Goal: Task Accomplishment & Management: Use online tool/utility

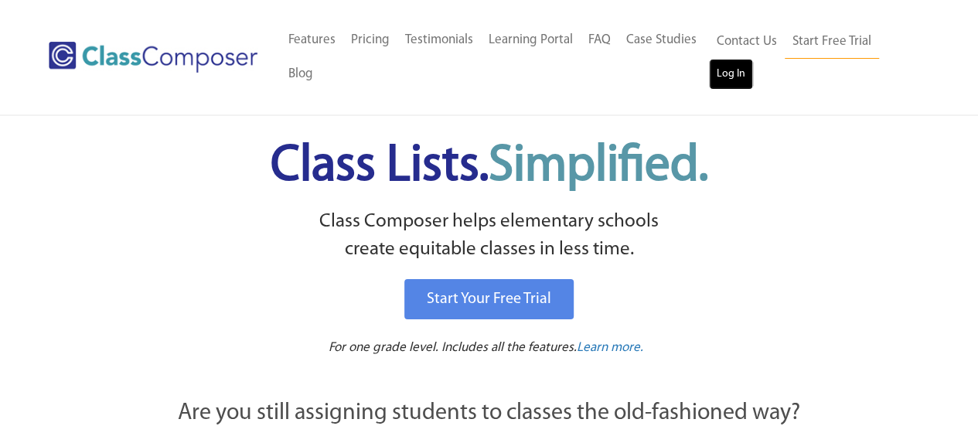
click at [731, 82] on link "Log In" at bounding box center [731, 74] width 44 height 31
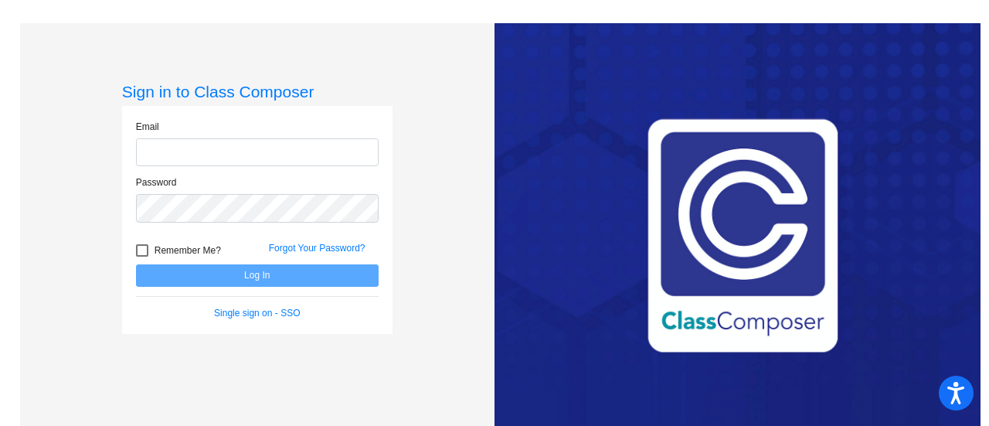
type input "[EMAIL_ADDRESS][DOMAIN_NAME]"
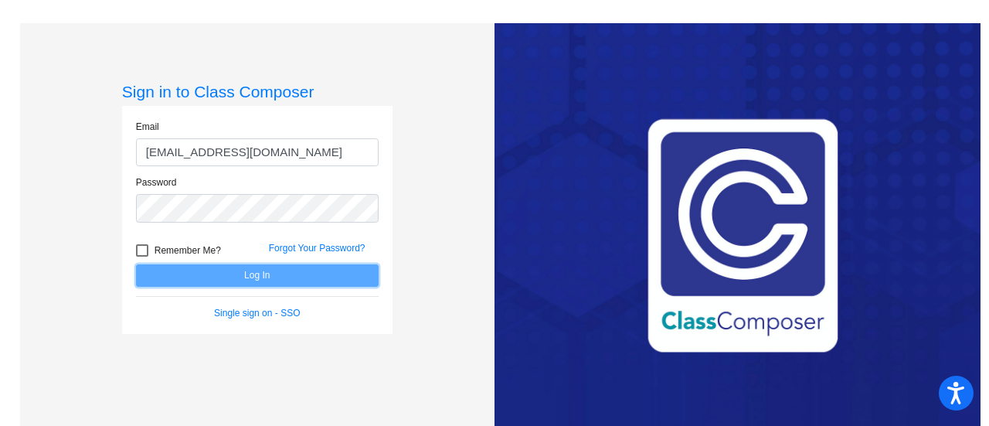
click at [249, 275] on button "Log In" at bounding box center [257, 275] width 243 height 22
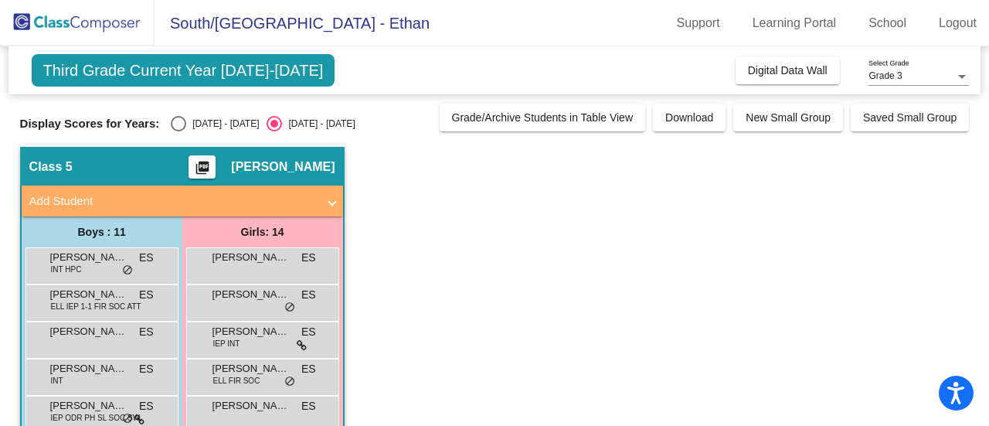
click at [189, 128] on div "[DATE] - [DATE]" at bounding box center [222, 124] width 73 height 14
click at [179, 131] on input "[DATE] - [DATE]" at bounding box center [178, 131] width 1 height 1
radio input "true"
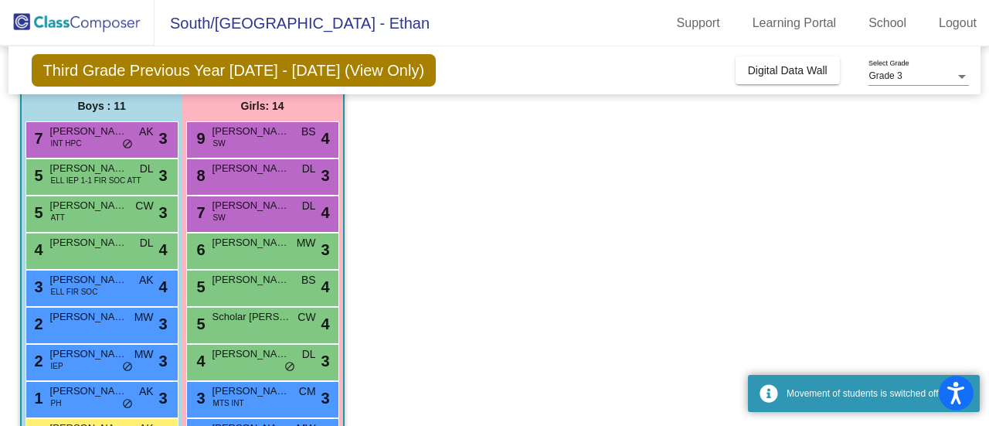
scroll to position [180, 0]
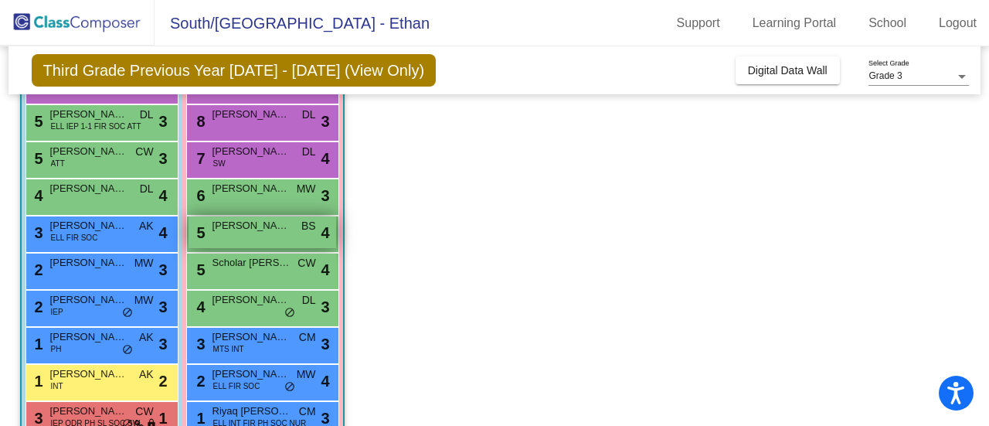
click at [258, 228] on span "[PERSON_NAME]" at bounding box center [251, 225] width 77 height 15
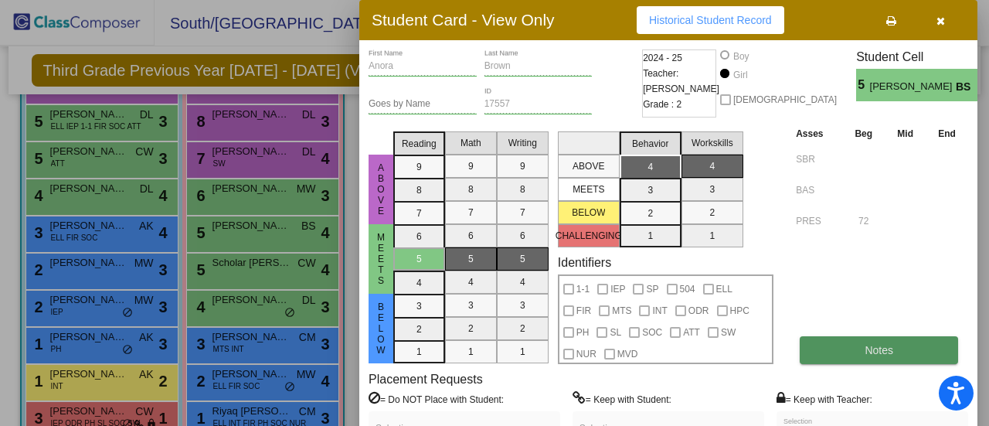
click at [807, 356] on button "Notes" at bounding box center [879, 350] width 158 height 28
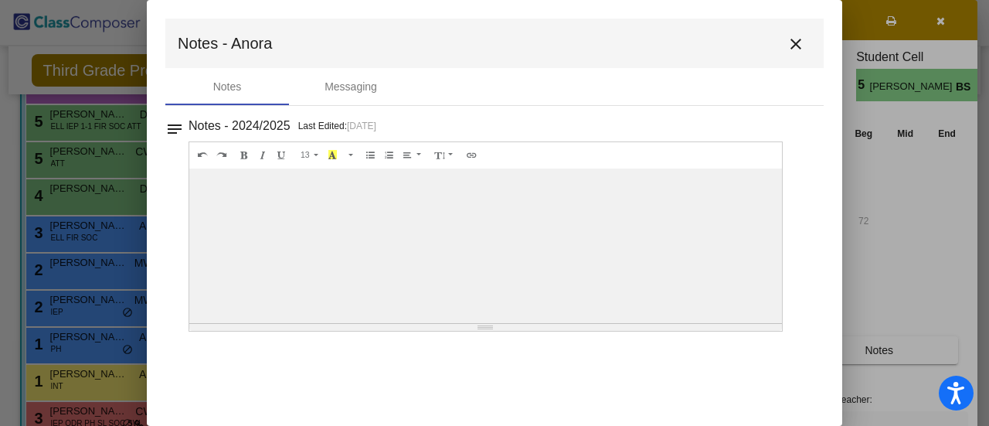
click at [793, 43] on mat-icon "close" at bounding box center [796, 44] width 19 height 19
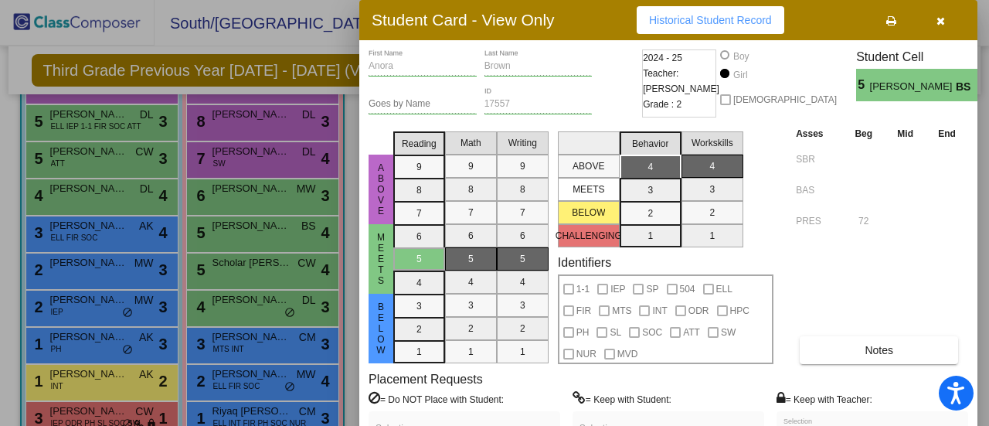
click at [942, 22] on icon "button" at bounding box center [941, 20] width 9 height 11
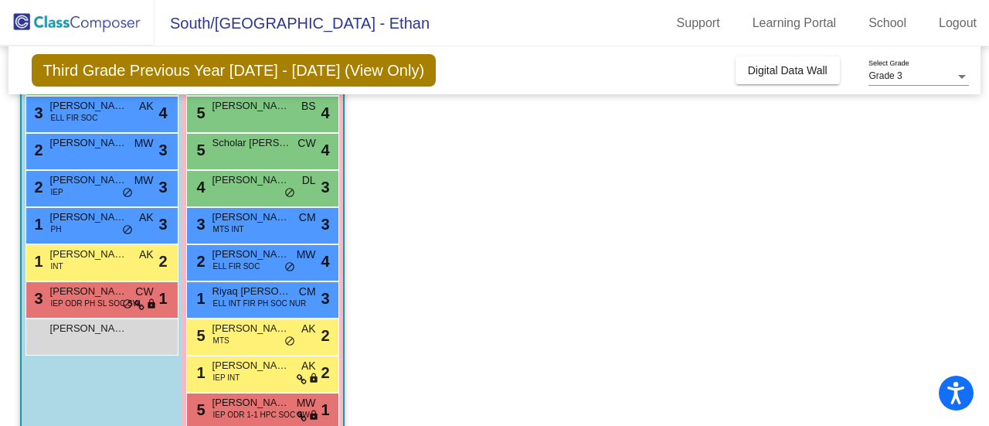
scroll to position [0, 0]
